Goal: Task Accomplishment & Management: Use online tool/utility

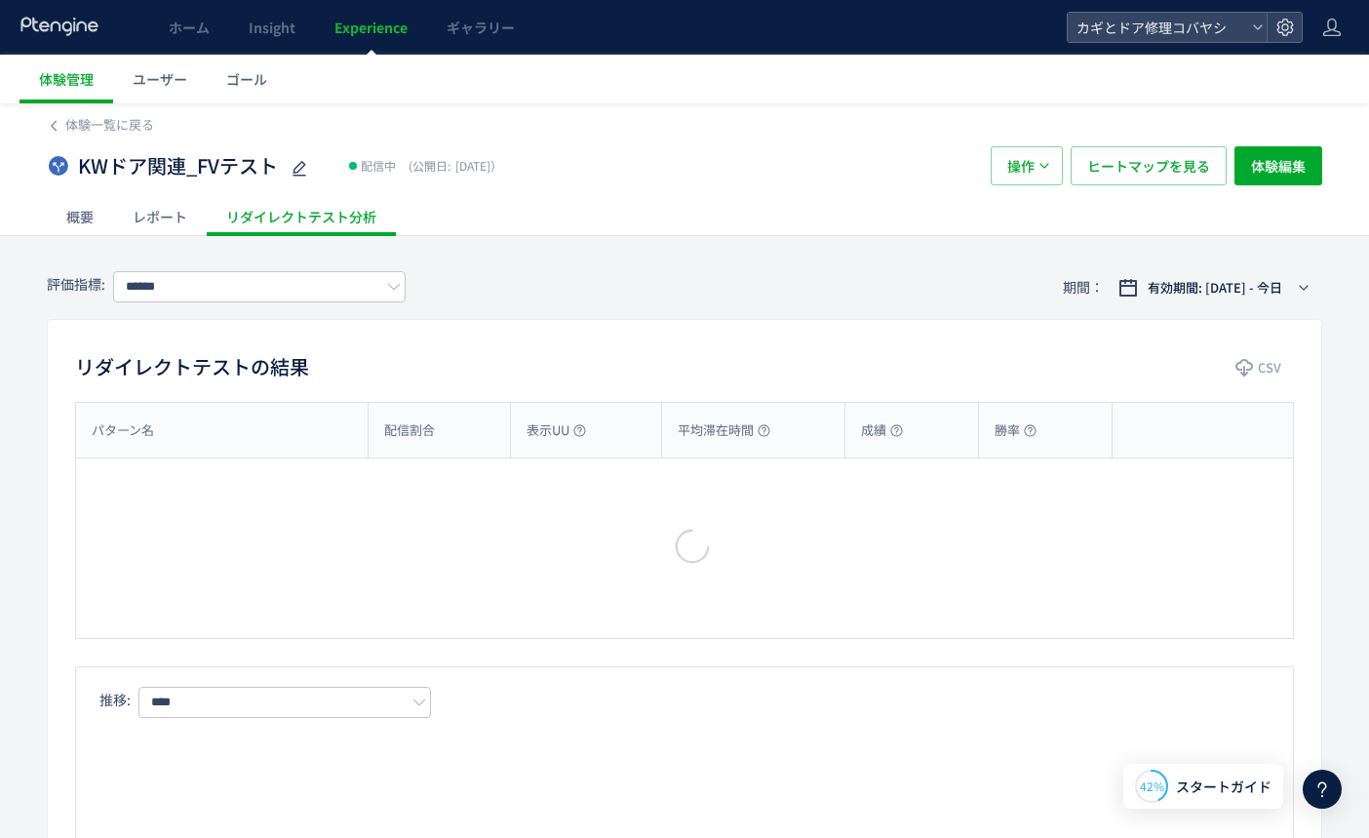
type input "*******"
